Goal: Transaction & Acquisition: Subscribe to service/newsletter

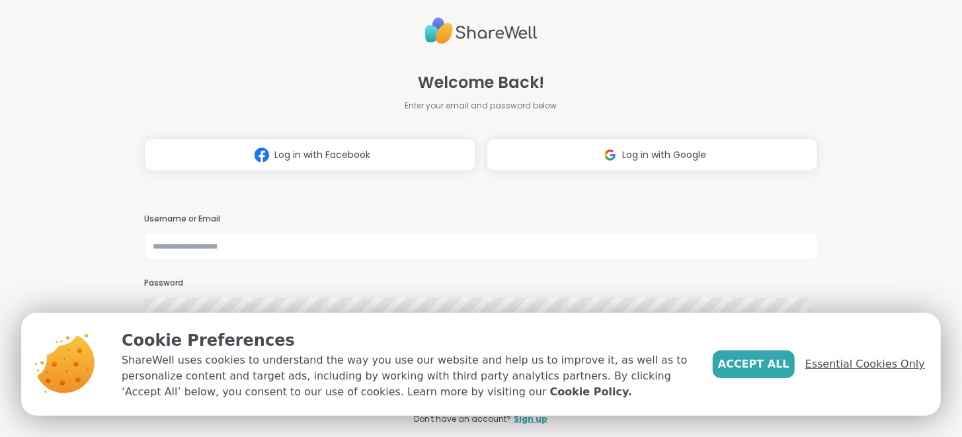
click at [836, 368] on span "Essential Cookies Only" at bounding box center [865, 364] width 120 height 16
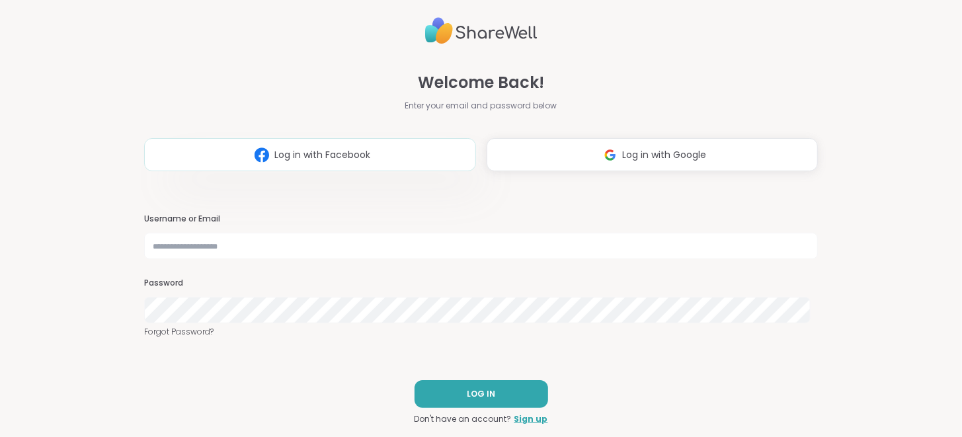
click at [362, 156] on span "Log in with Facebook" at bounding box center [322, 155] width 96 height 14
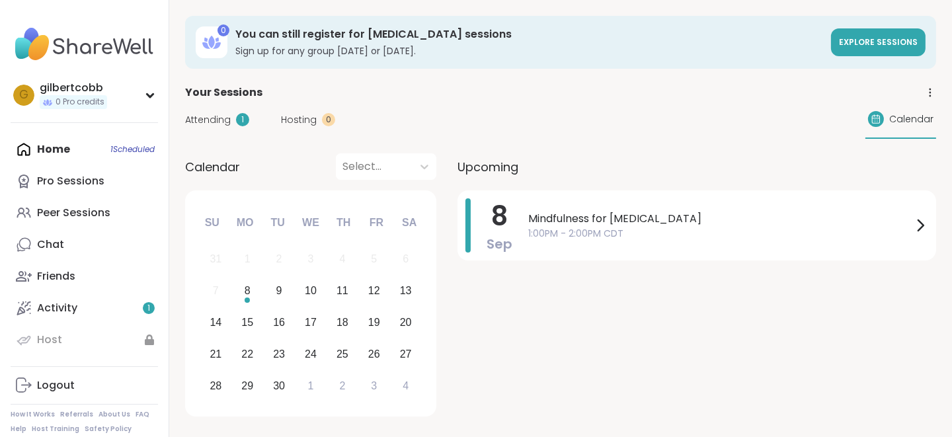
click at [59, 148] on div "Home 1 Scheduled Pro Sessions Peer Sessions Chat Friends Activity 1 Host" at bounding box center [84, 245] width 147 height 222
click at [66, 312] on div "Activity 1" at bounding box center [57, 308] width 40 height 15
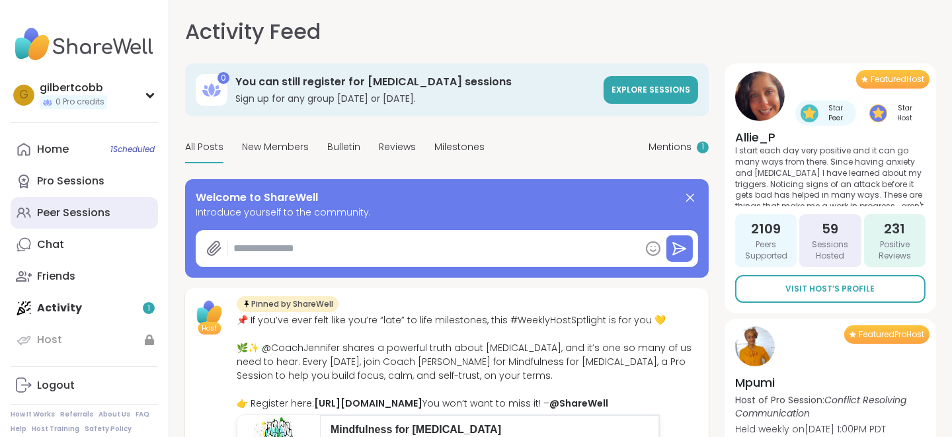
click at [69, 215] on div "Peer Sessions" at bounding box center [73, 213] width 73 height 15
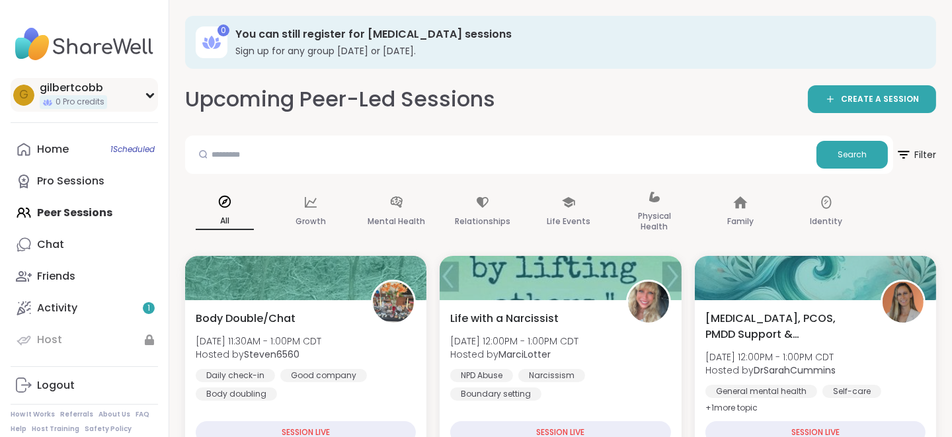
click at [78, 87] on div "gilbertcobb" at bounding box center [73, 88] width 67 height 15
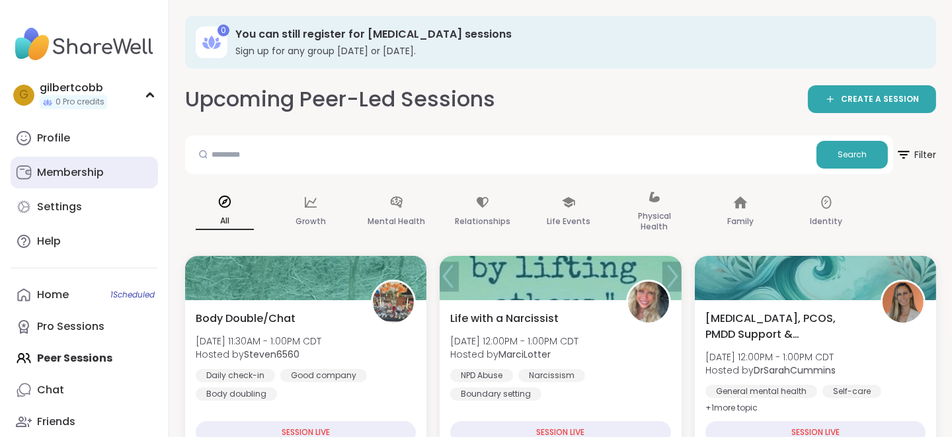
click at [59, 176] on div "Membership" at bounding box center [70, 172] width 67 height 15
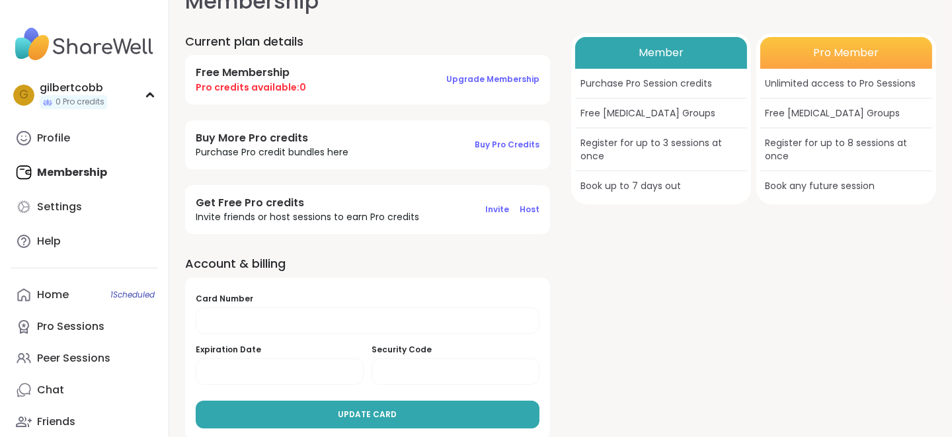
scroll to position [45, 0]
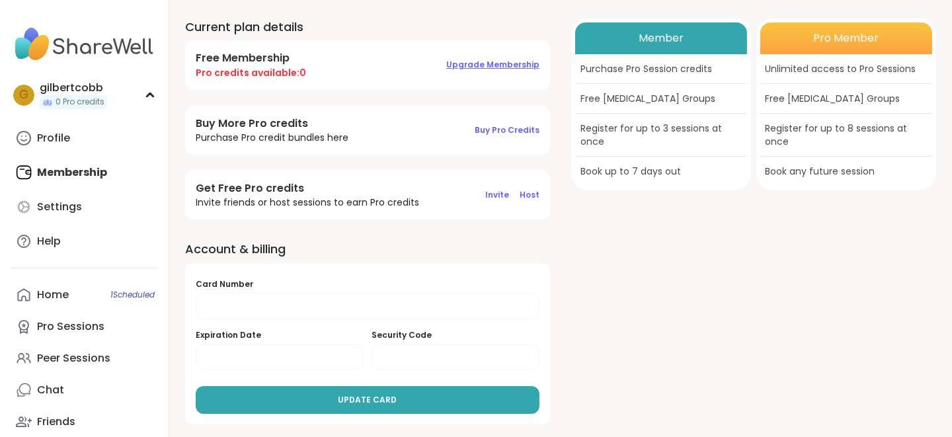
click at [470, 66] on span "Upgrade Membership" at bounding box center [492, 64] width 93 height 11
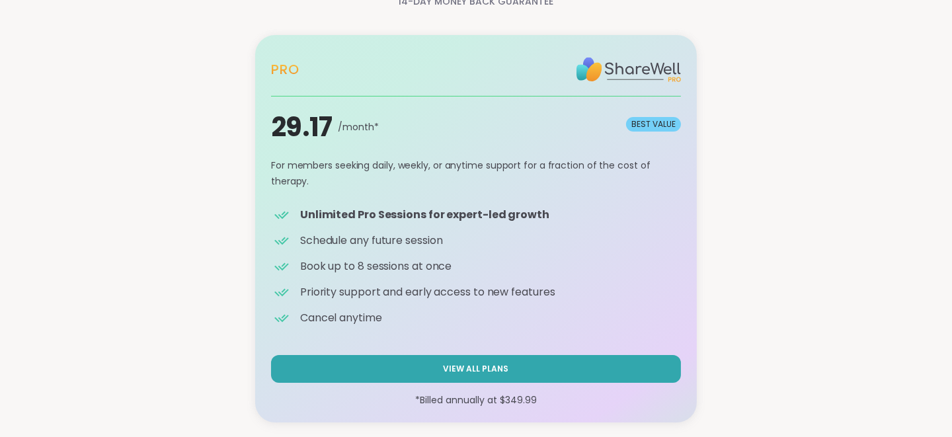
scroll to position [77, 0]
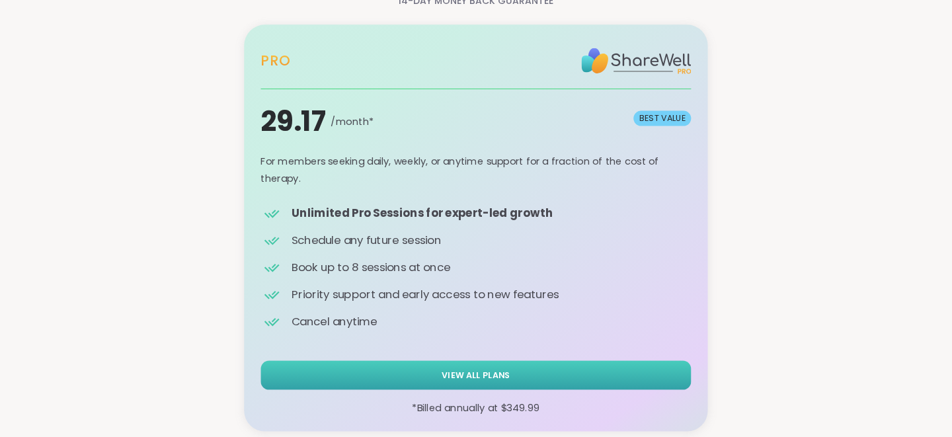
click at [502, 370] on span "View All Plans" at bounding box center [476, 375] width 69 height 13
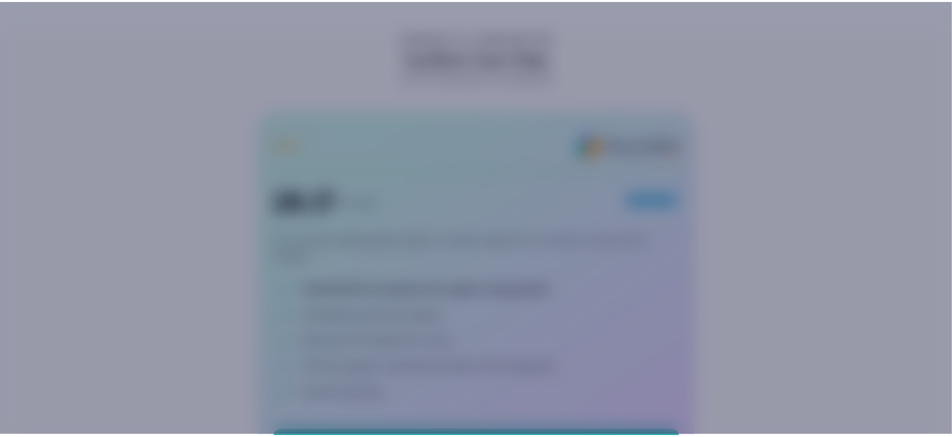
scroll to position [0, 0]
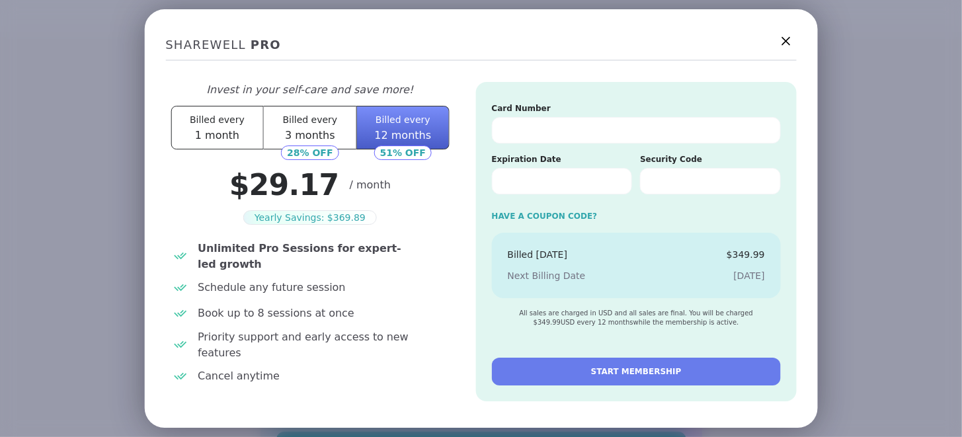
click at [777, 44] on icon at bounding box center [785, 40] width 17 height 17
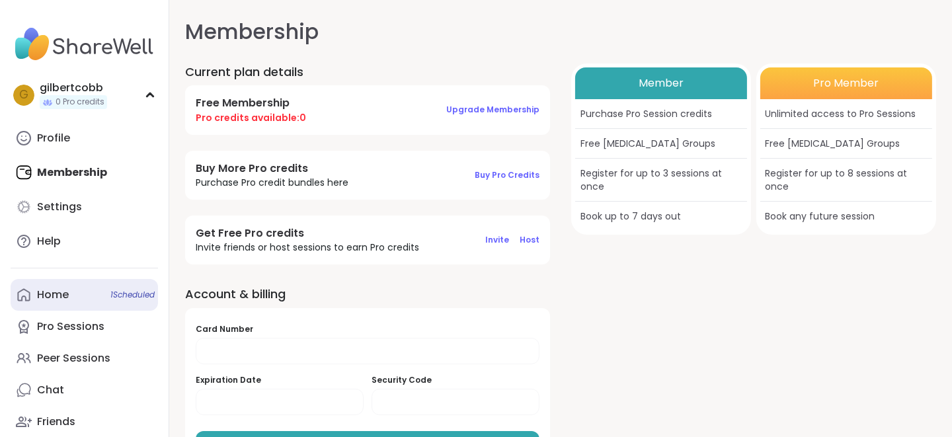
click at [41, 295] on div "Home 1 Scheduled" at bounding box center [53, 295] width 32 height 15
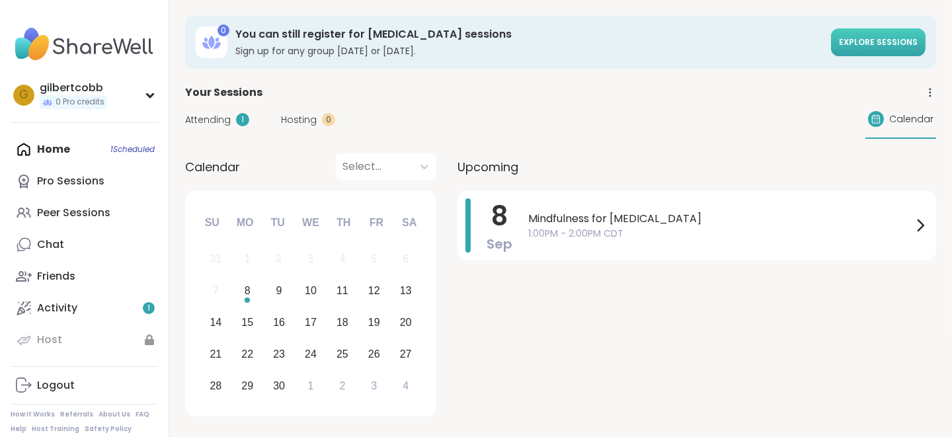
click at [873, 42] on span "Explore sessions" at bounding box center [878, 41] width 79 height 11
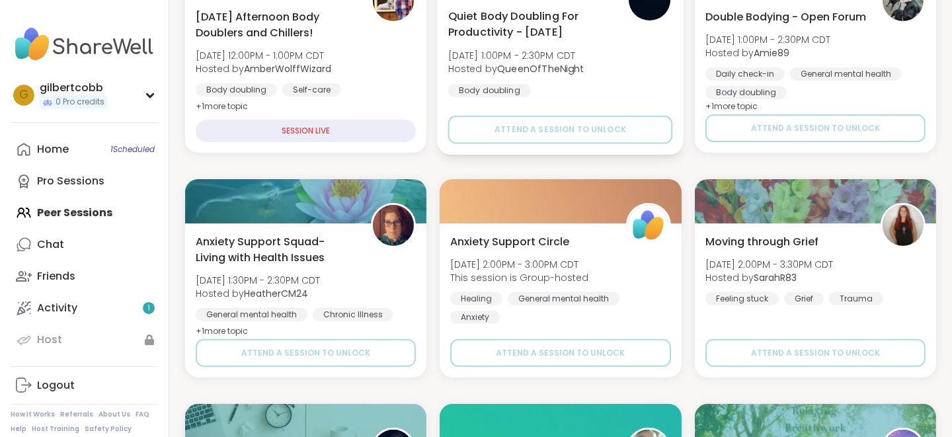
scroll to position [594, 0]
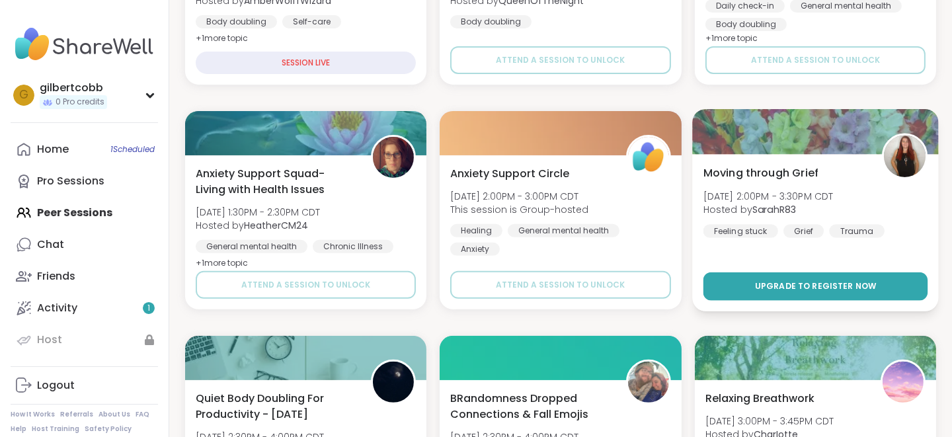
click at [824, 283] on span "Upgrade to register now" at bounding box center [816, 286] width 122 height 12
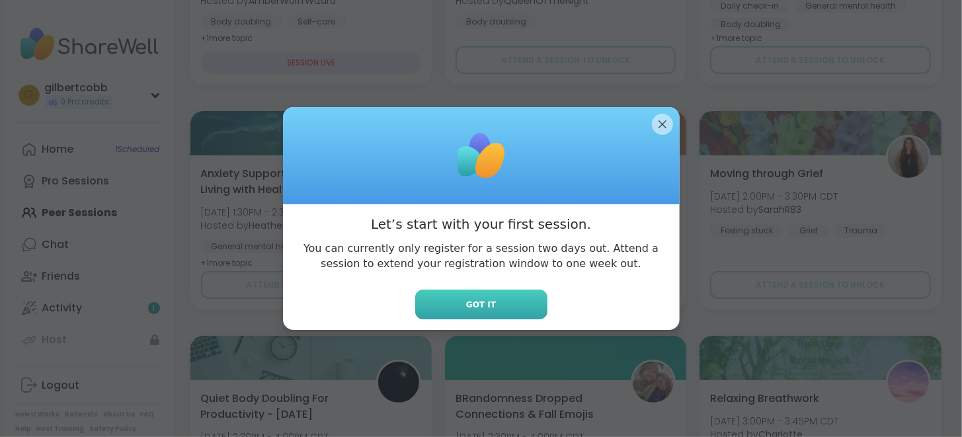
click at [479, 307] on span "Got it" at bounding box center [481, 305] width 30 height 12
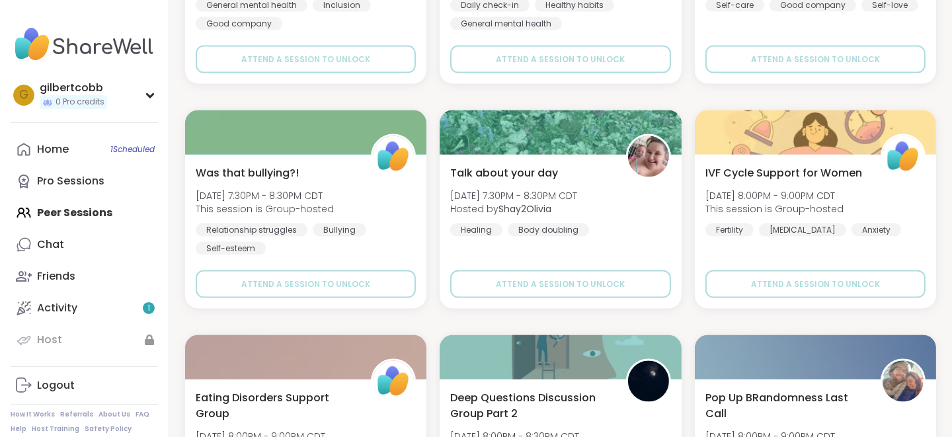
scroll to position [2542, 0]
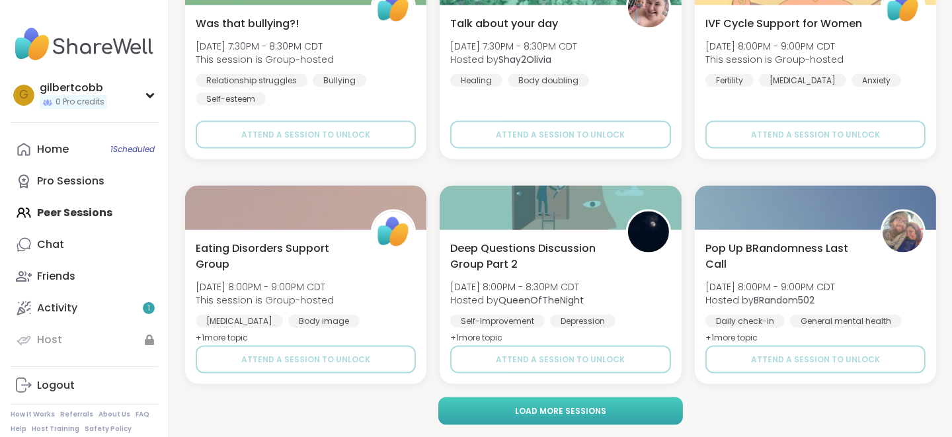
click at [592, 405] on span "Load more sessions" at bounding box center [560, 411] width 91 height 12
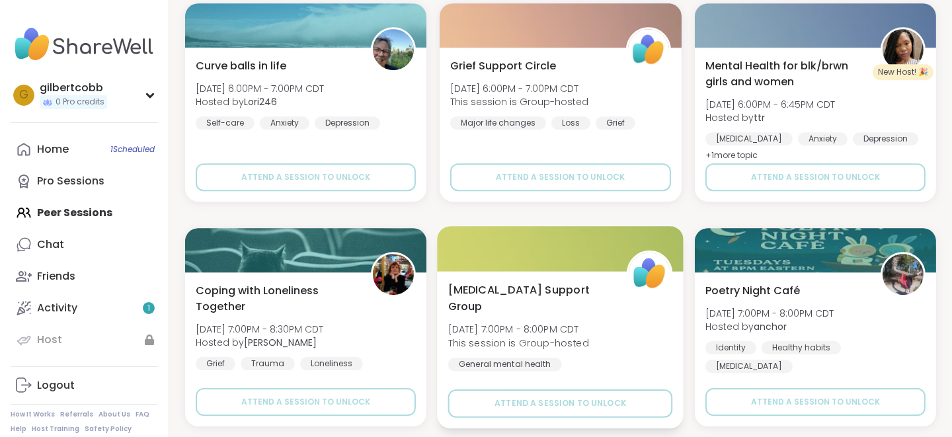
scroll to position [5240, 0]
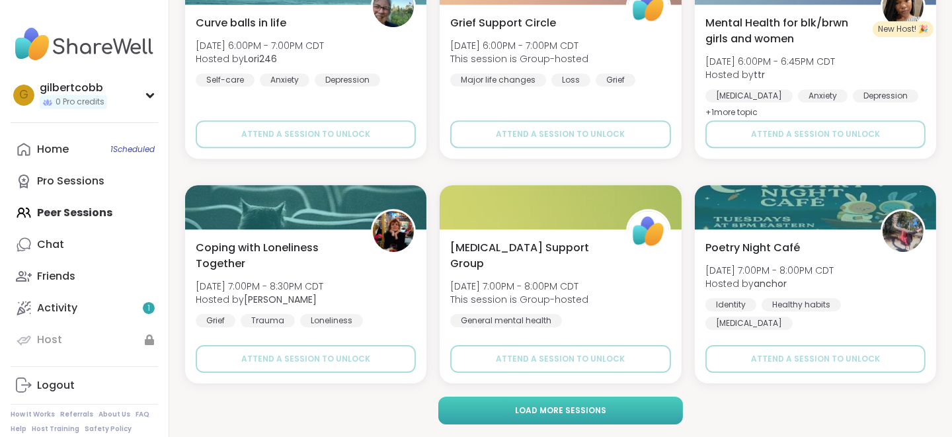
click at [580, 410] on span "Load more sessions" at bounding box center [560, 411] width 91 height 12
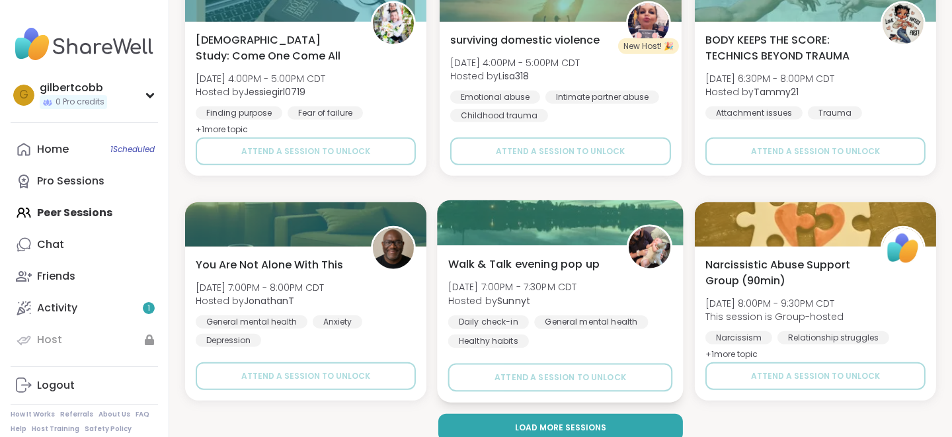
scroll to position [7937, 0]
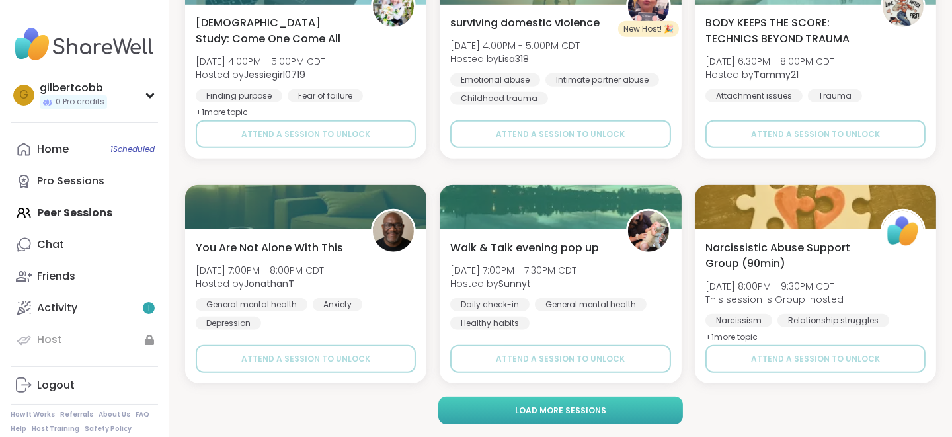
click at [570, 412] on span "Load more sessions" at bounding box center [560, 411] width 91 height 12
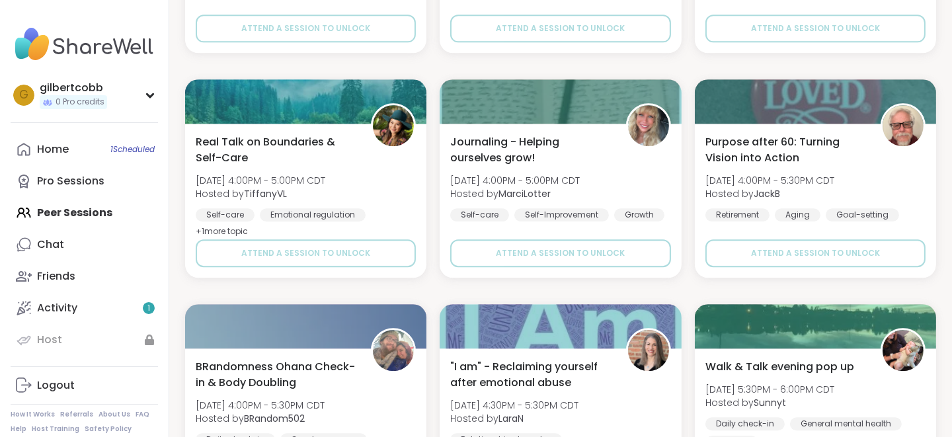
scroll to position [10634, 0]
